Goal: Check status

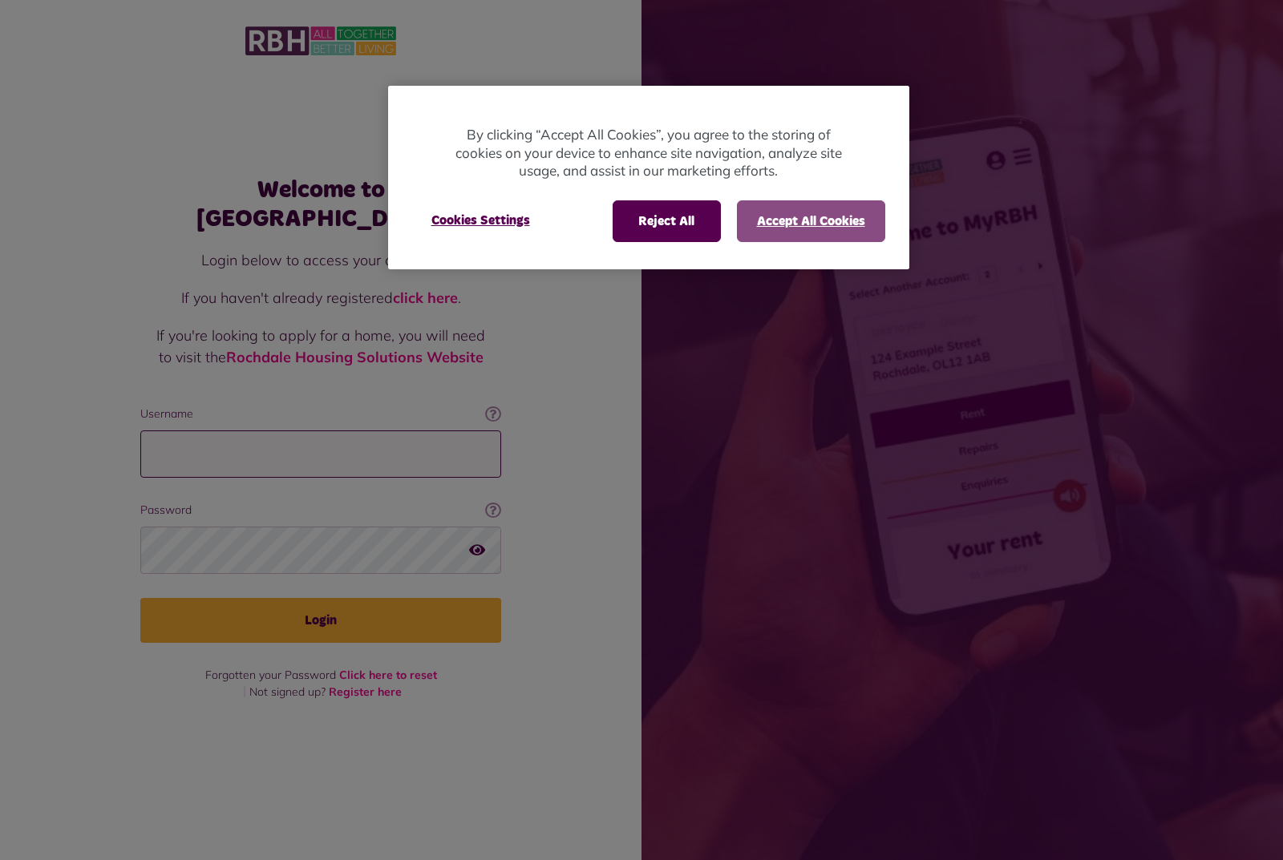
type input "**********"
click at [785, 219] on button "Accept All Cookies" at bounding box center [811, 221] width 148 height 42
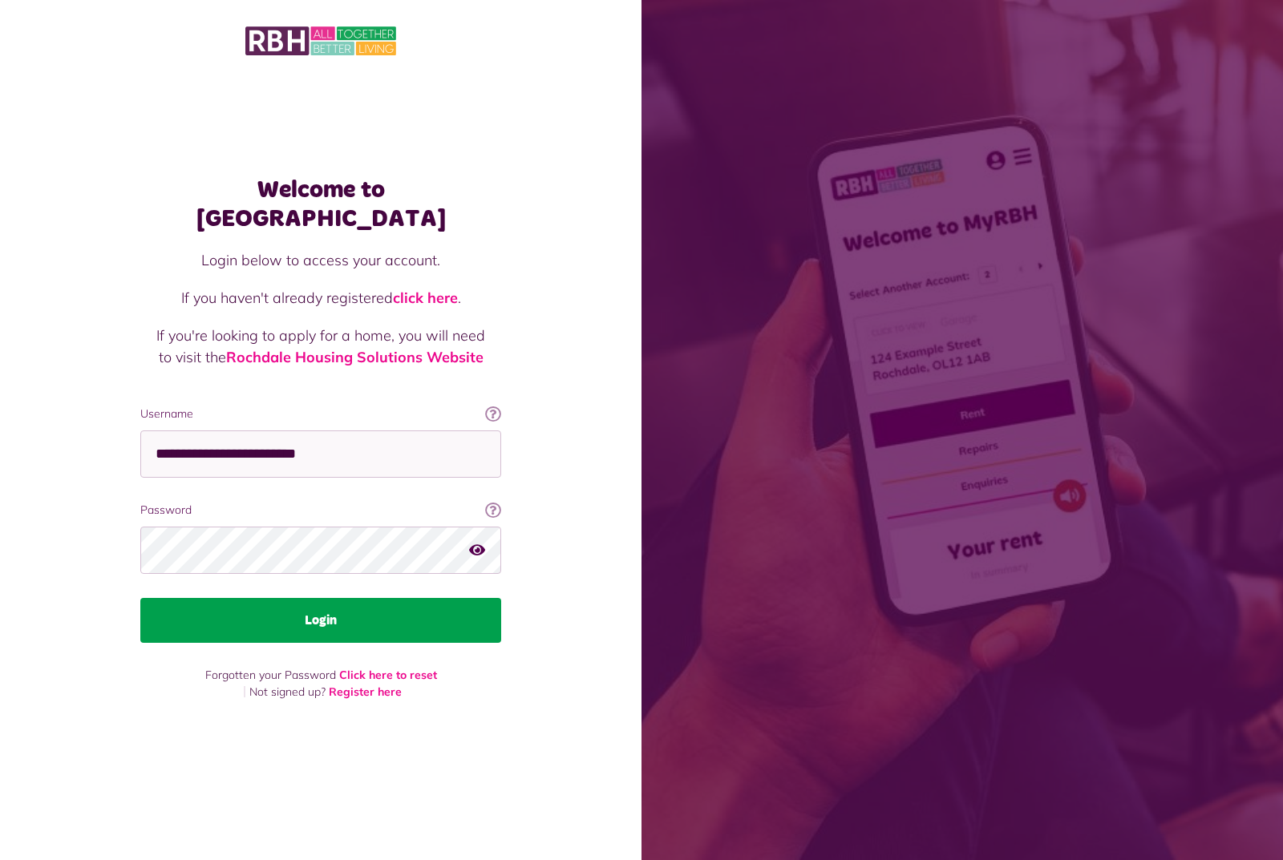
click at [364, 605] on button "Login" at bounding box center [320, 620] width 361 height 45
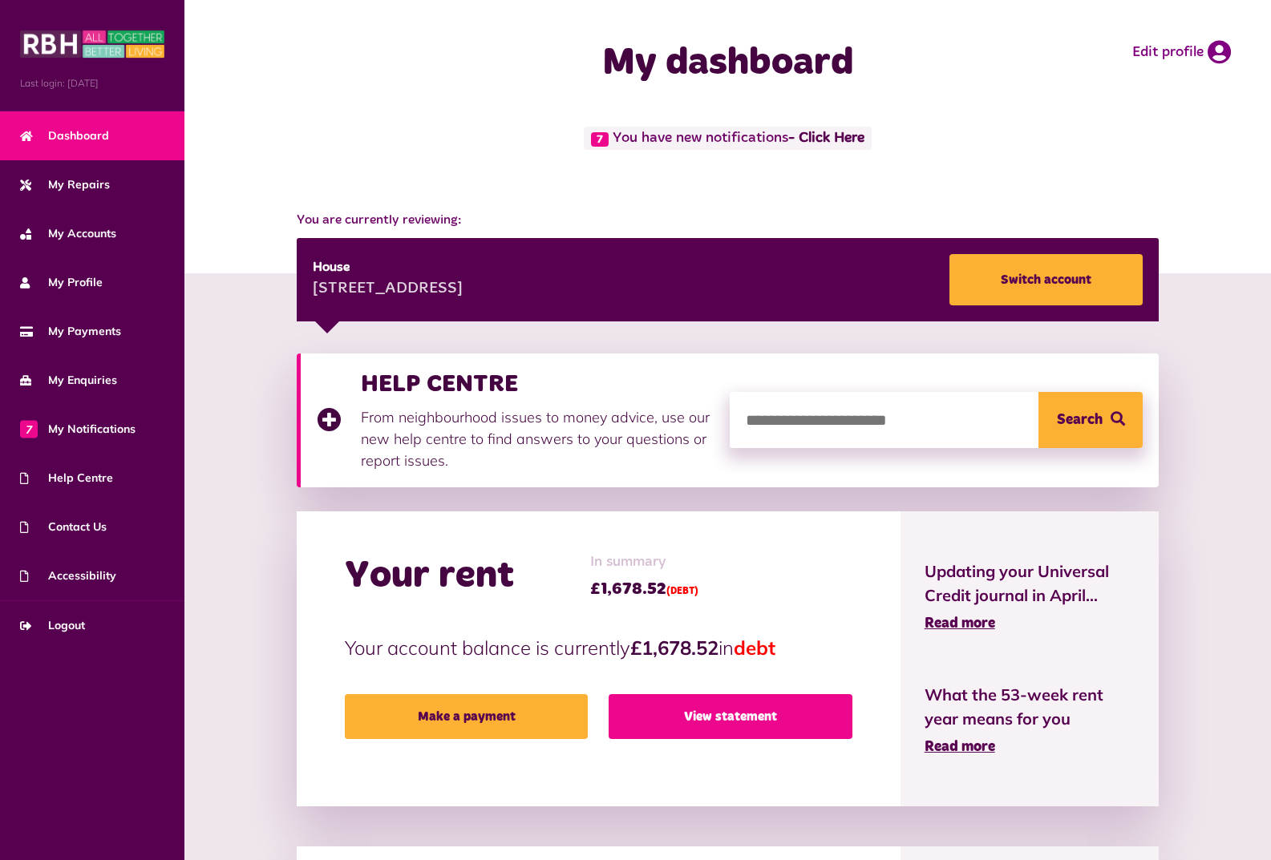
click at [729, 723] on link "View statement" at bounding box center [731, 716] width 244 height 45
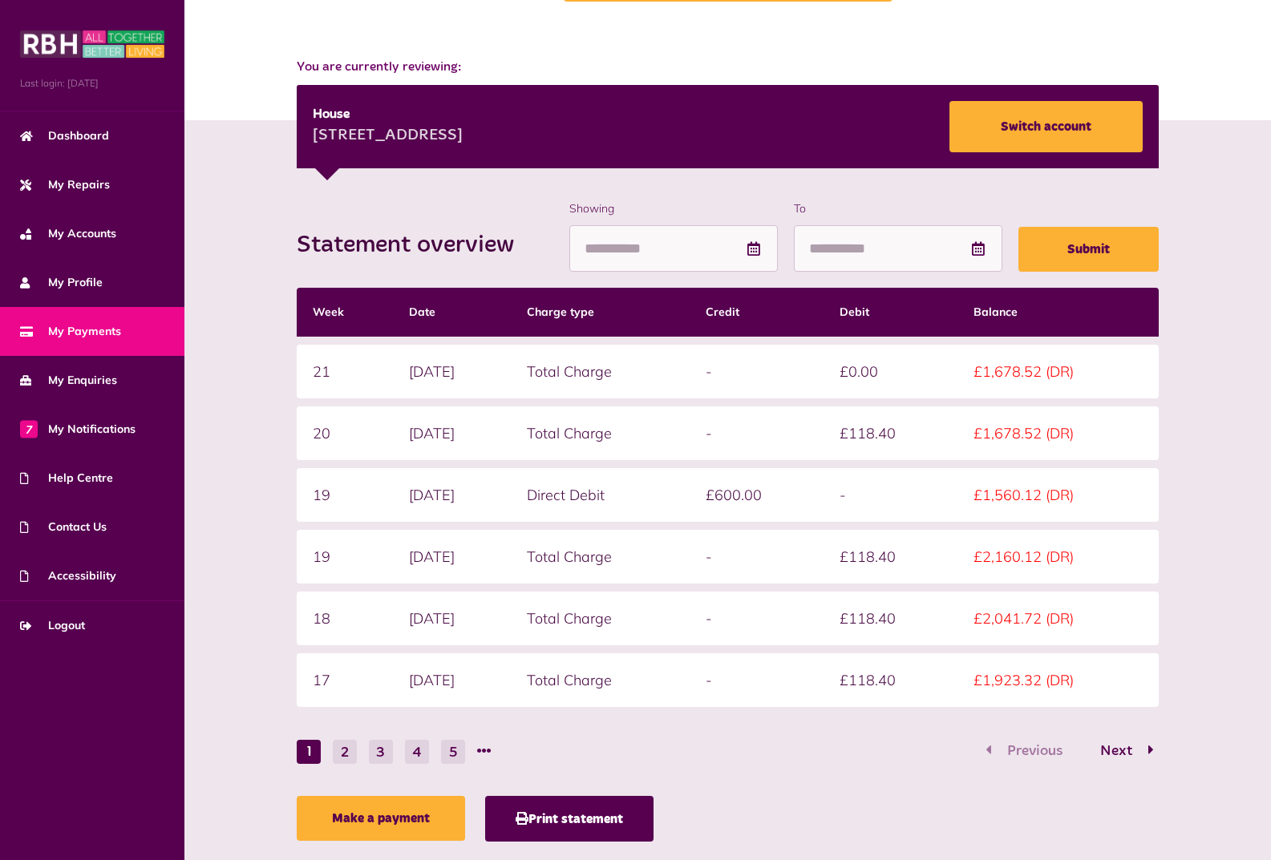
scroll to position [187, 0]
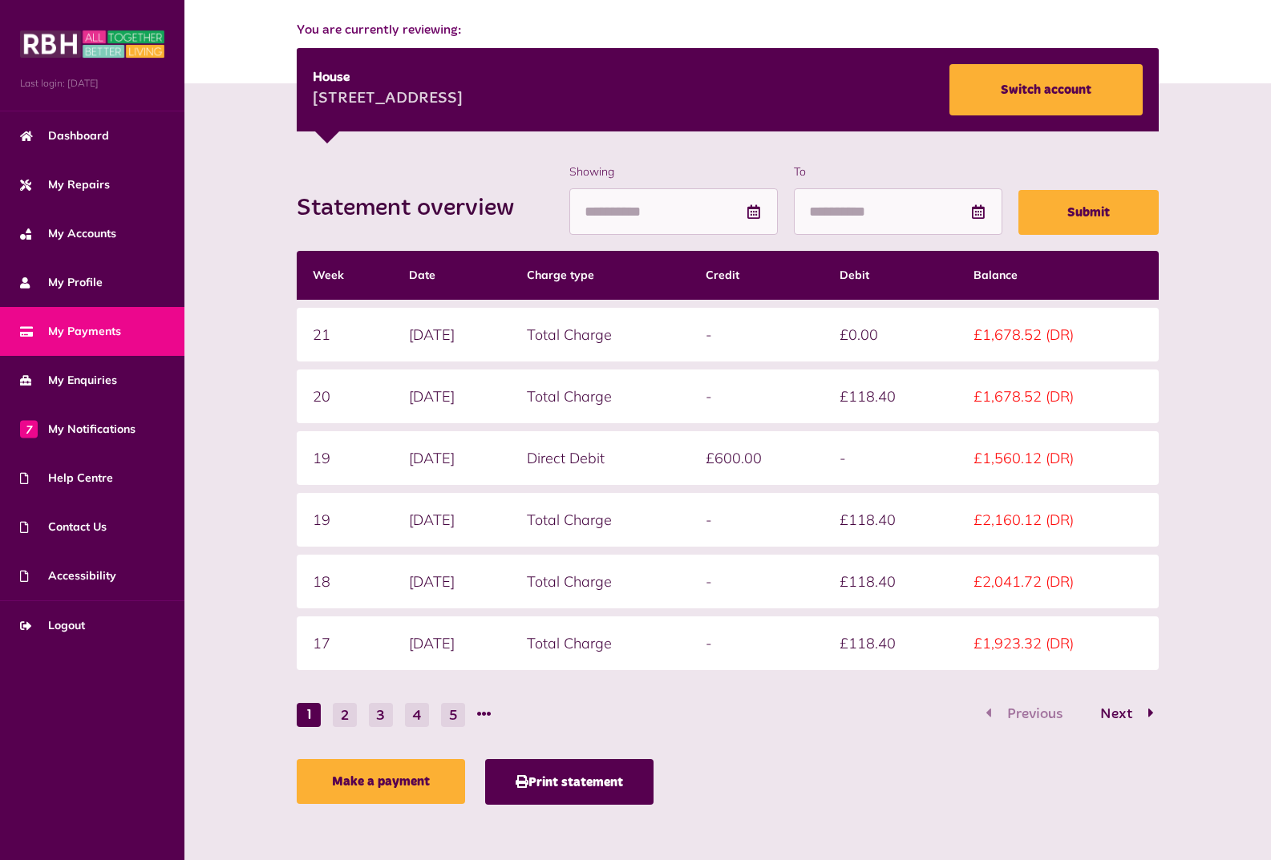
click at [1239, 241] on div "Statement overview Showing To Submit Week Date Charge type Credit Debit Balance…" at bounding box center [727, 489] width 1054 height 650
